Goal: Transaction & Acquisition: Purchase product/service

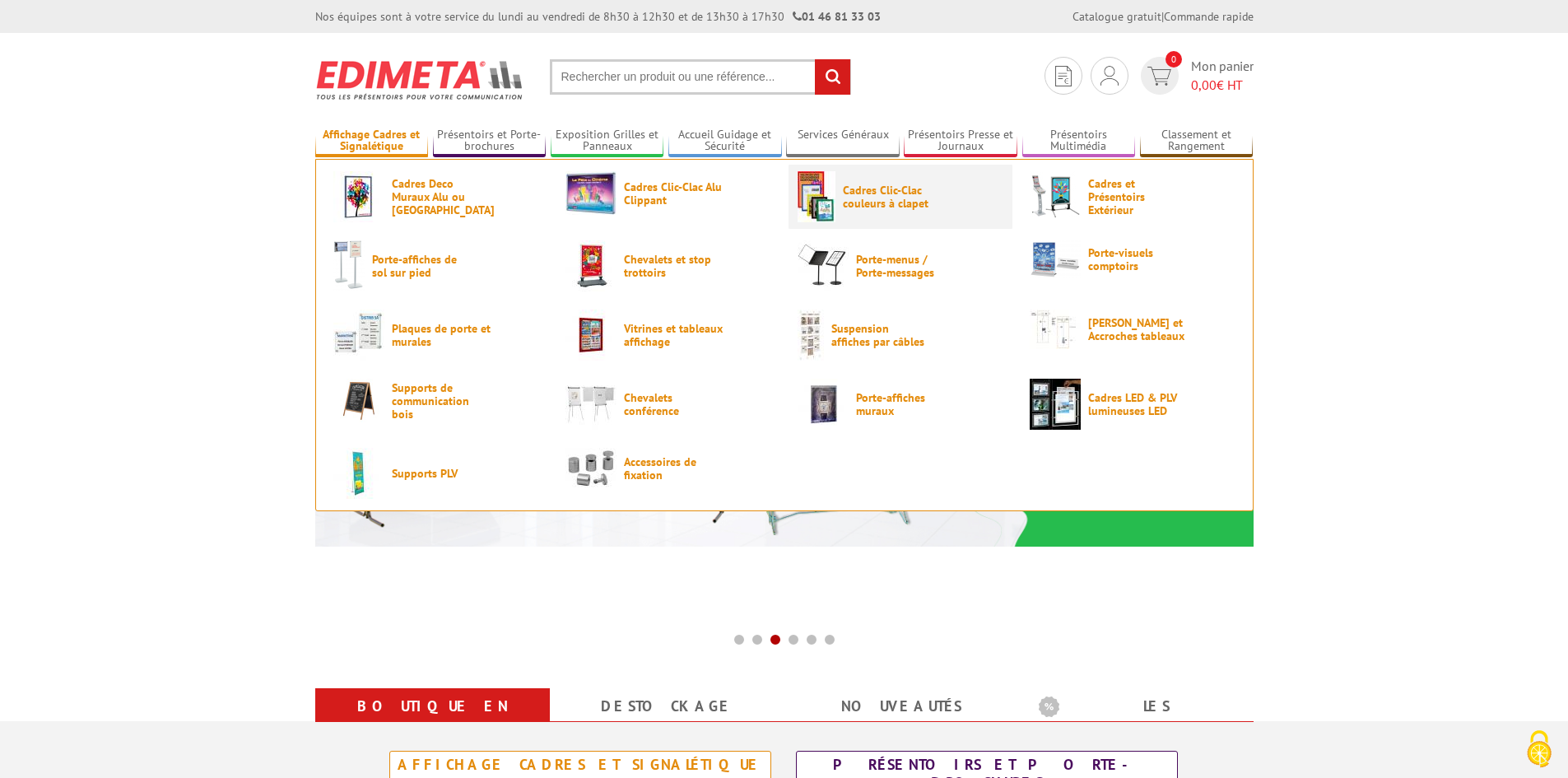
click at [854, 199] on span "Cadres Clic-Clac couleurs à clapet" at bounding box center [892, 197] width 98 height 26
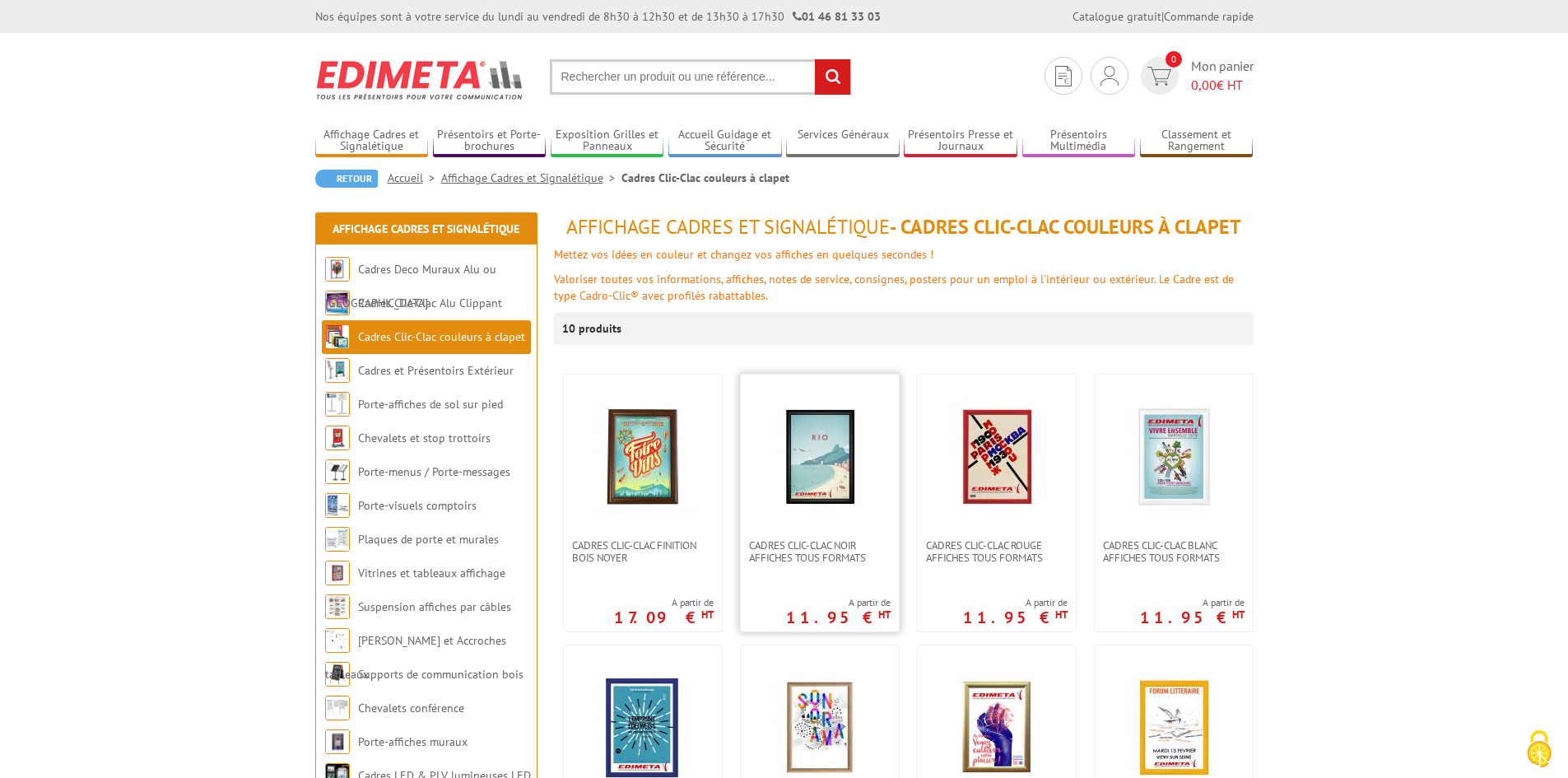
click at [803, 458] on img at bounding box center [820, 457] width 115 height 115
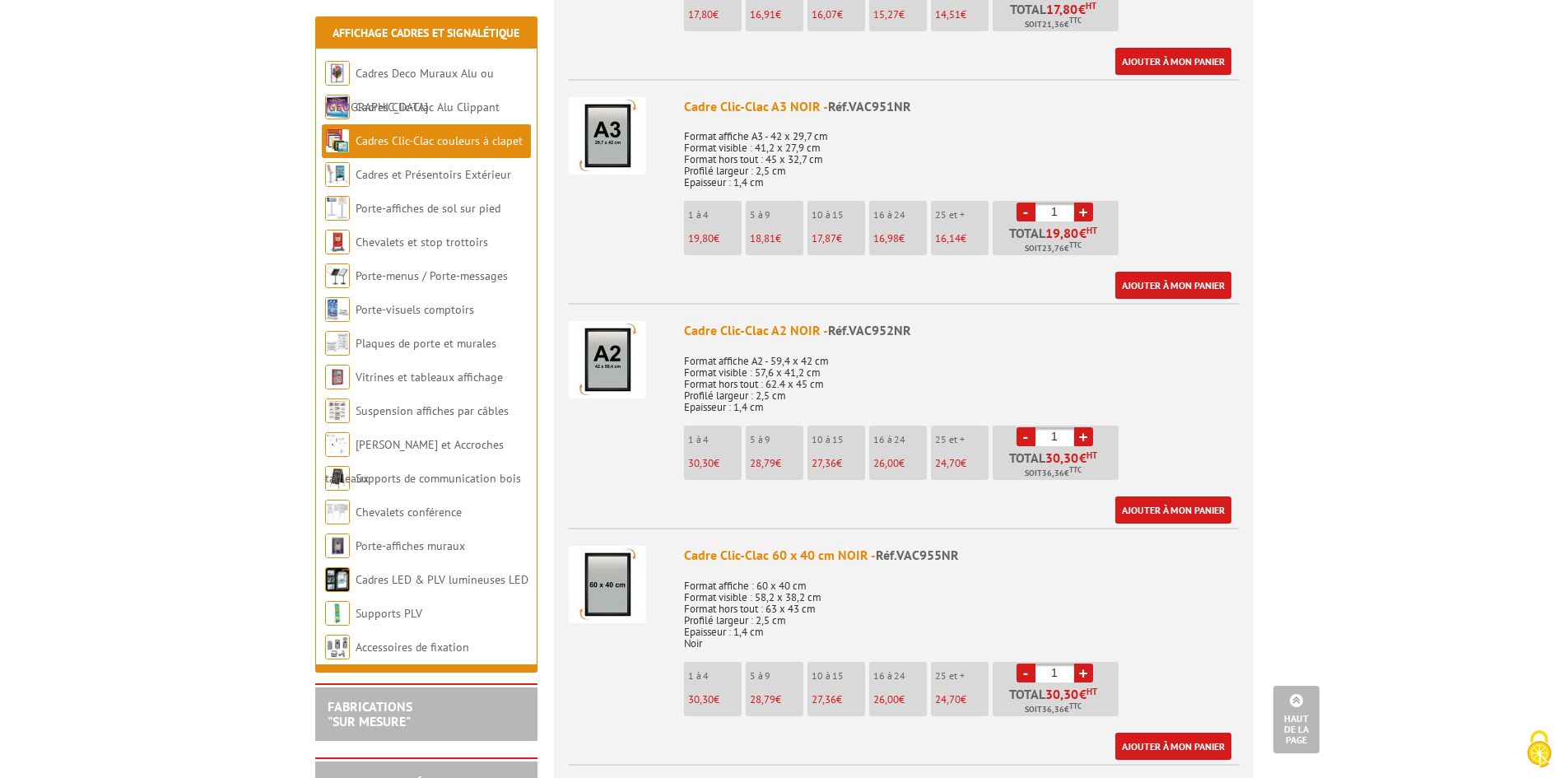
scroll to position [1152, 0]
